Goal: Task Accomplishment & Management: Use online tool/utility

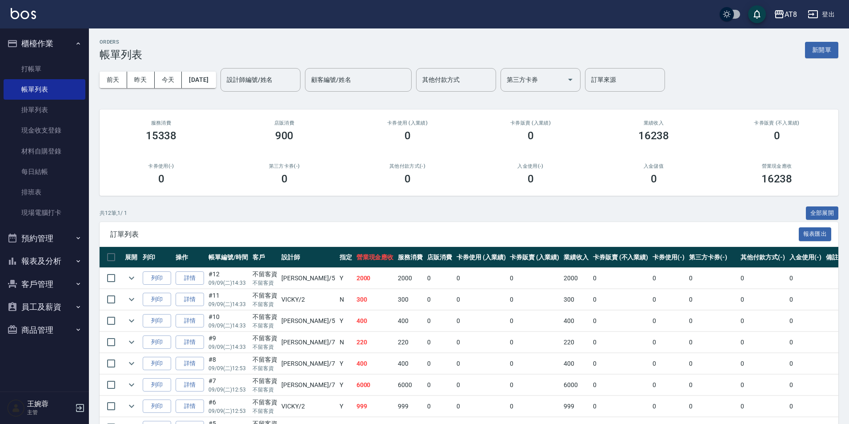
scroll to position [166, 0]
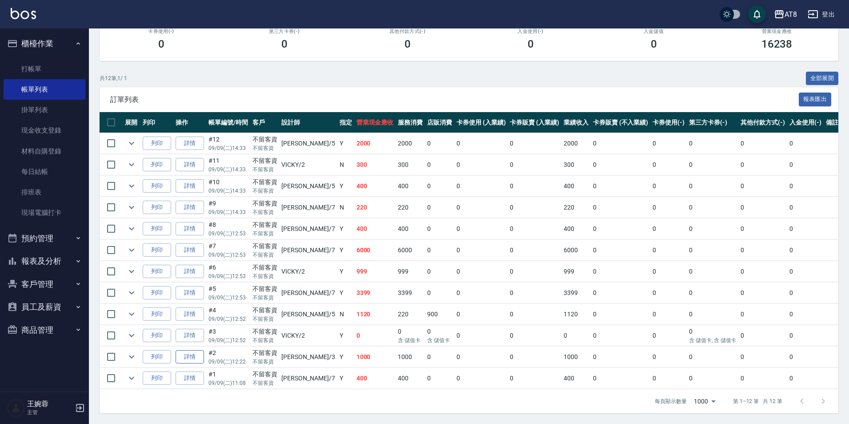
click at [198, 360] on link "詳情" at bounding box center [190, 357] width 28 height 14
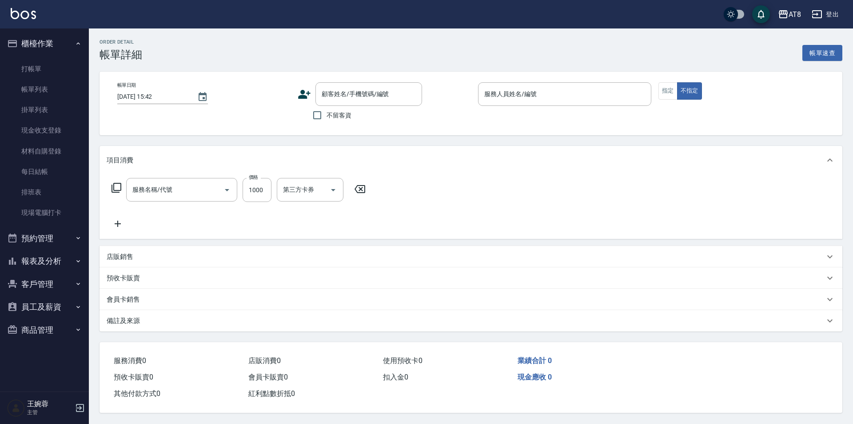
type input "[DATE] 12:22"
checkbox input "true"
type input "[PERSON_NAME]-3"
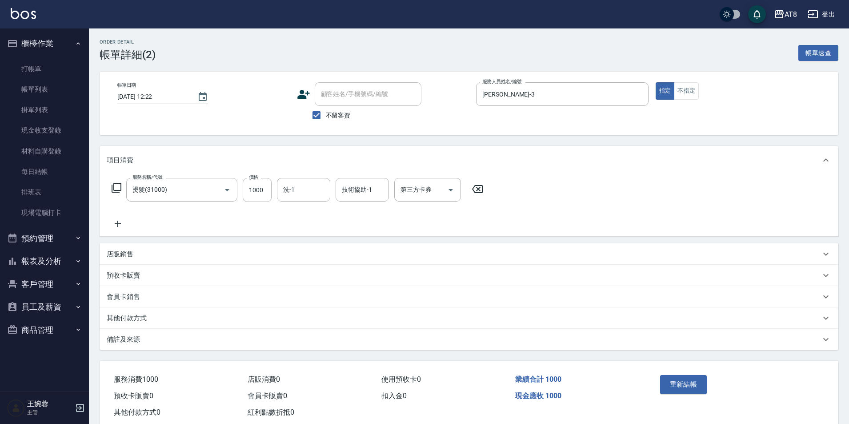
type input "燙髮(31000)"
click at [477, 194] on icon at bounding box center [477, 189] width 22 height 11
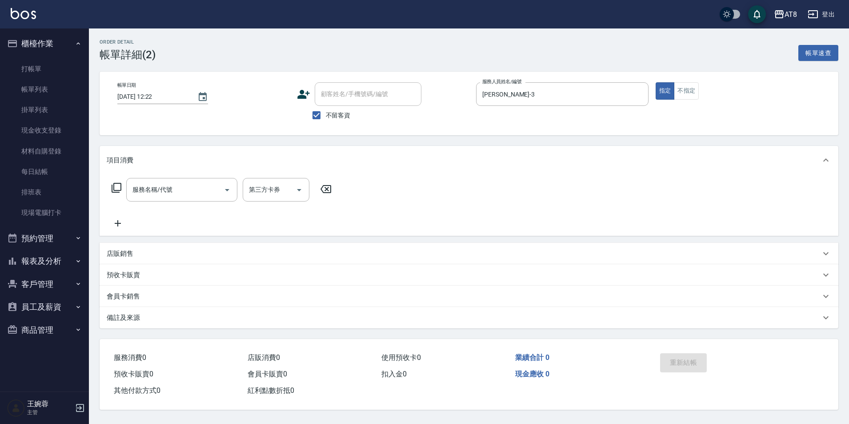
click at [190, 204] on div "服務名稱/代號 服務名稱/代號 第三方卡券 第三方卡券" at bounding box center [222, 203] width 230 height 51
click at [194, 192] on input "服務名稱/代號" at bounding box center [175, 190] width 90 height 16
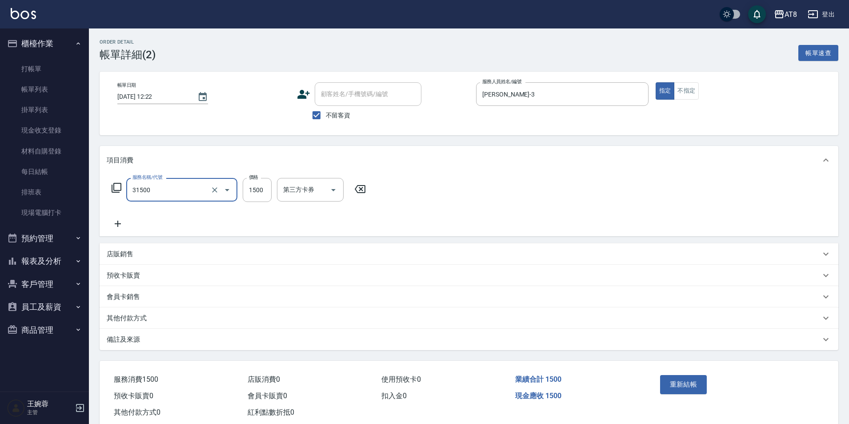
type input "燙髮(31500)"
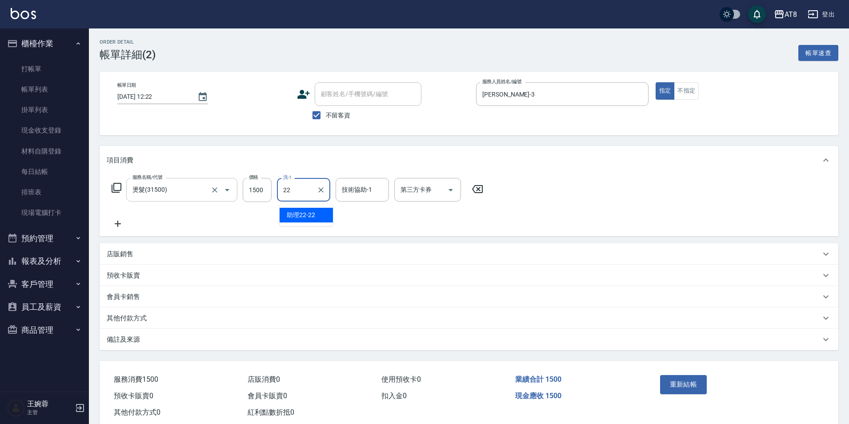
type input "助理22-22"
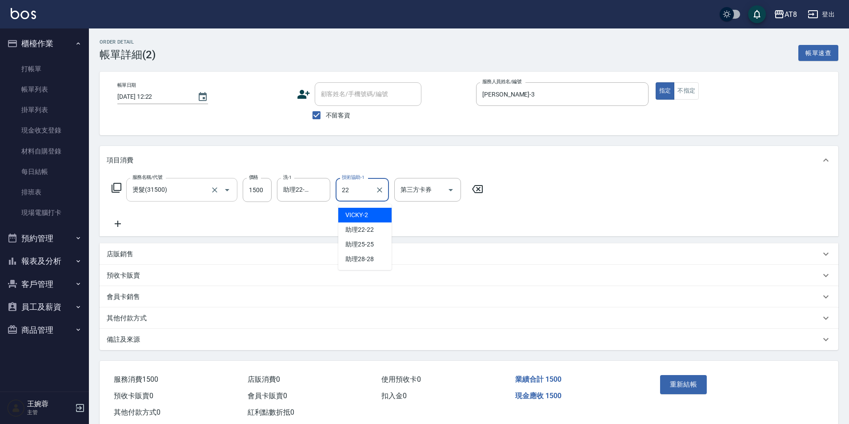
type input "助理22-22"
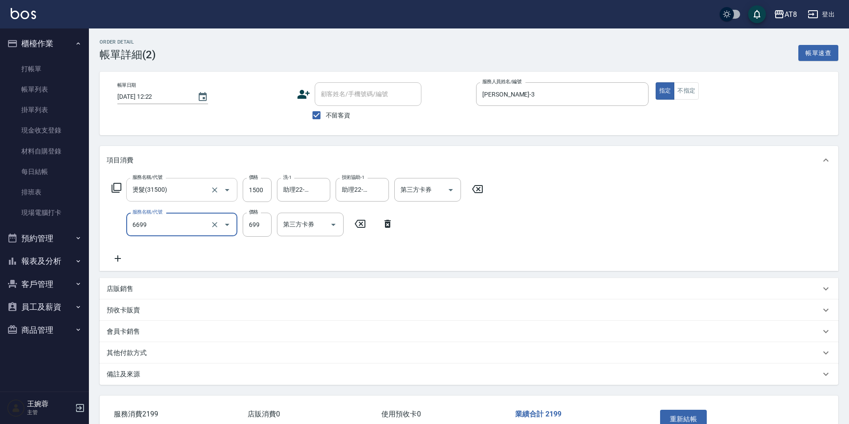
type input "SPA699(6699)"
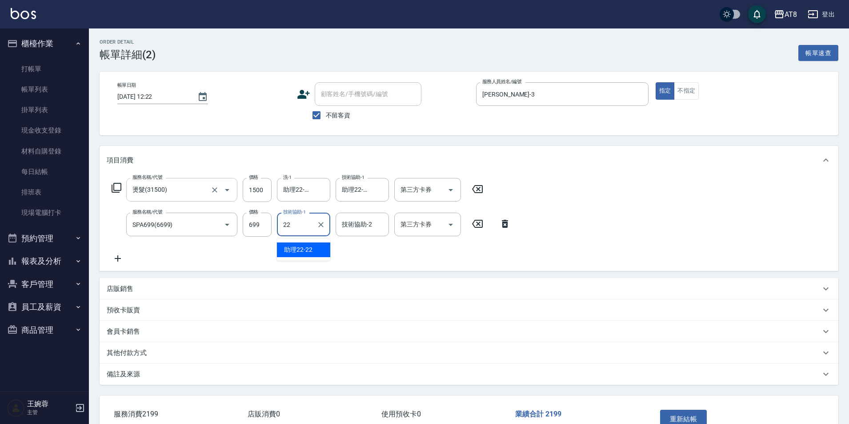
type input "助理22-22"
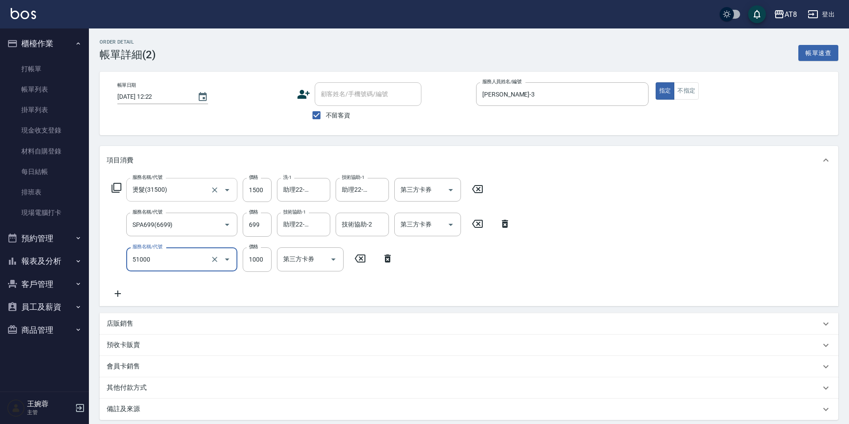
type input "酵素護髮(51000)"
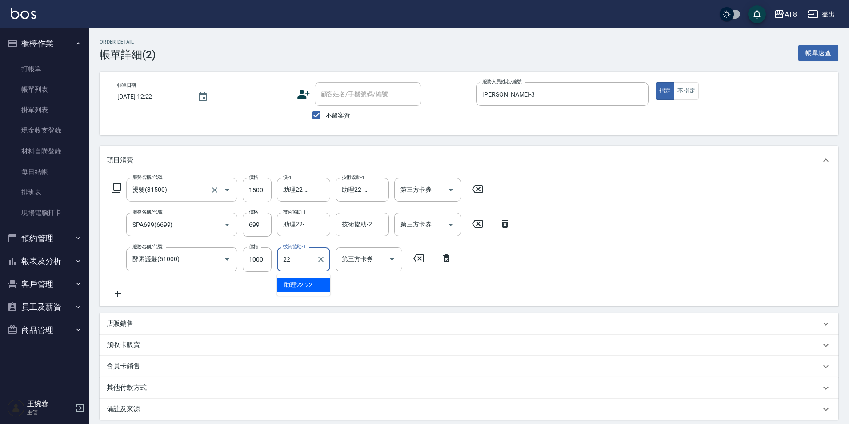
type input "助理22-22"
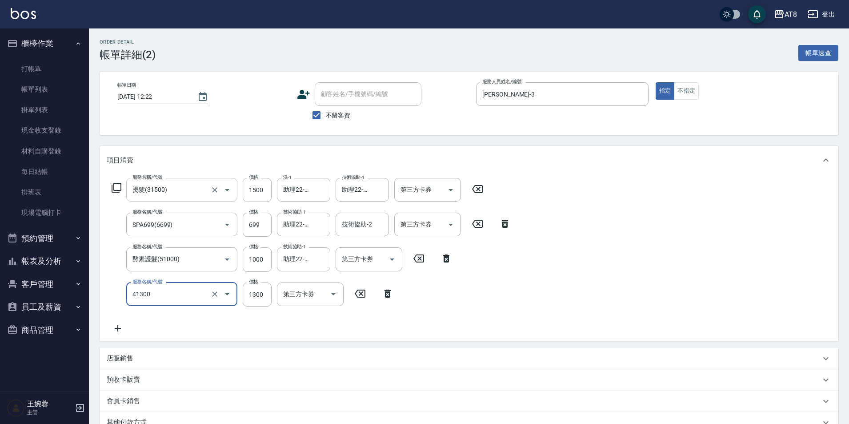
type input "染髮(41300)"
type input "1400"
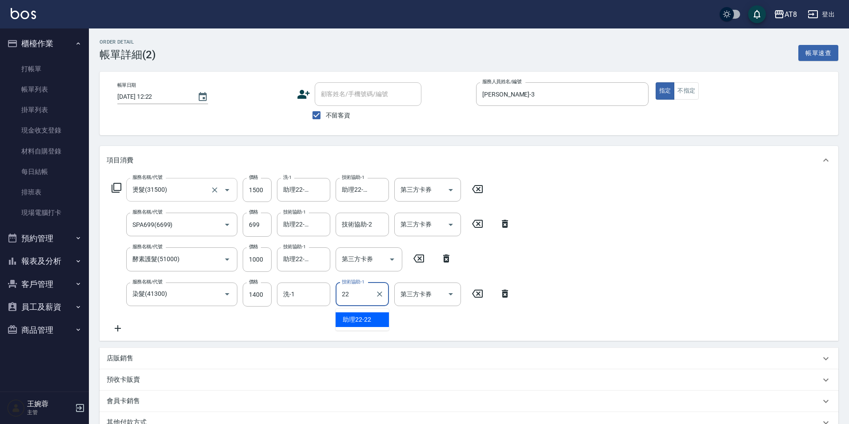
type input "助理22-22"
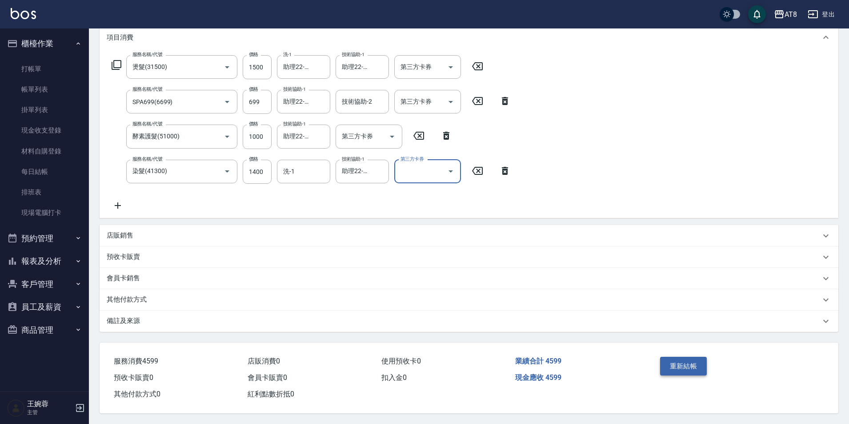
click at [697, 361] on button "重新結帳" at bounding box center [683, 365] width 47 height 19
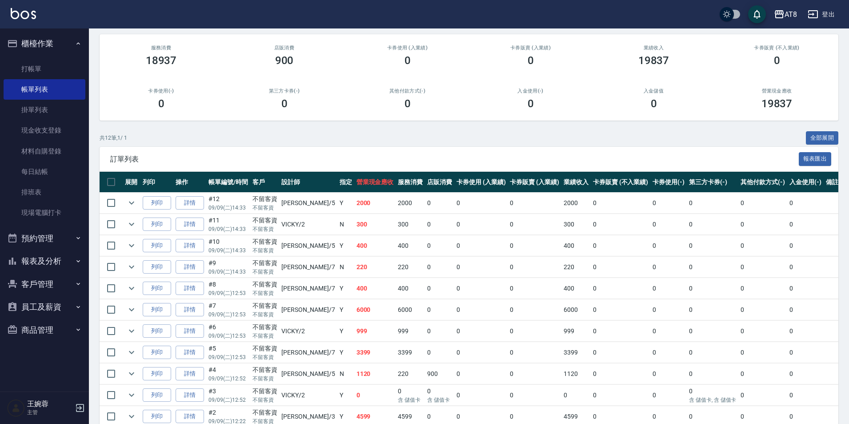
scroll to position [184, 0]
